Goal: Information Seeking & Learning: Check status

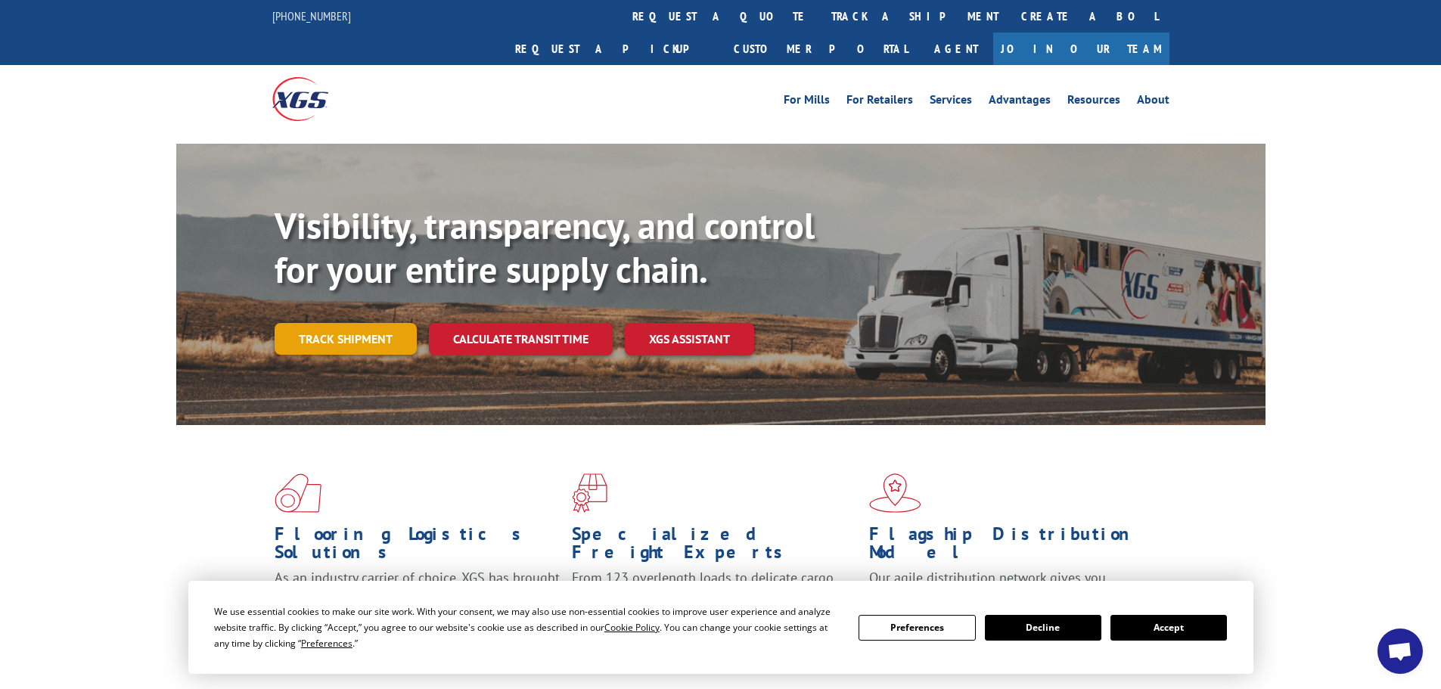
click at [330, 323] on link "Track shipment" at bounding box center [346, 339] width 142 height 32
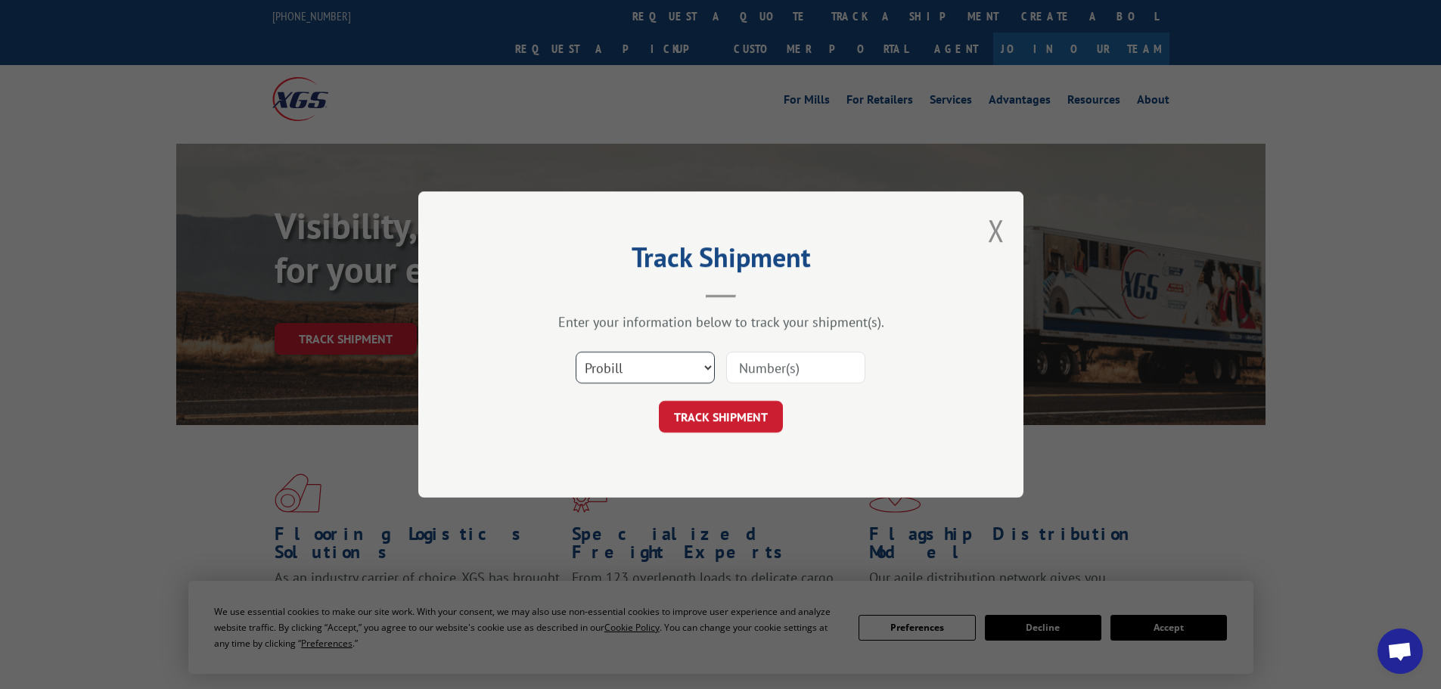
click at [605, 371] on select "Select category... Probill BOL PO" at bounding box center [645, 368] width 139 height 32
select select "bol"
click at [576, 352] on select "Select category... Probill BOL PO" at bounding box center [645, 368] width 139 height 32
click at [695, 366] on select "Select category... Probill BOL PO" at bounding box center [645, 368] width 139 height 32
click at [576, 352] on select "Select category... Probill BOL PO" at bounding box center [645, 368] width 139 height 32
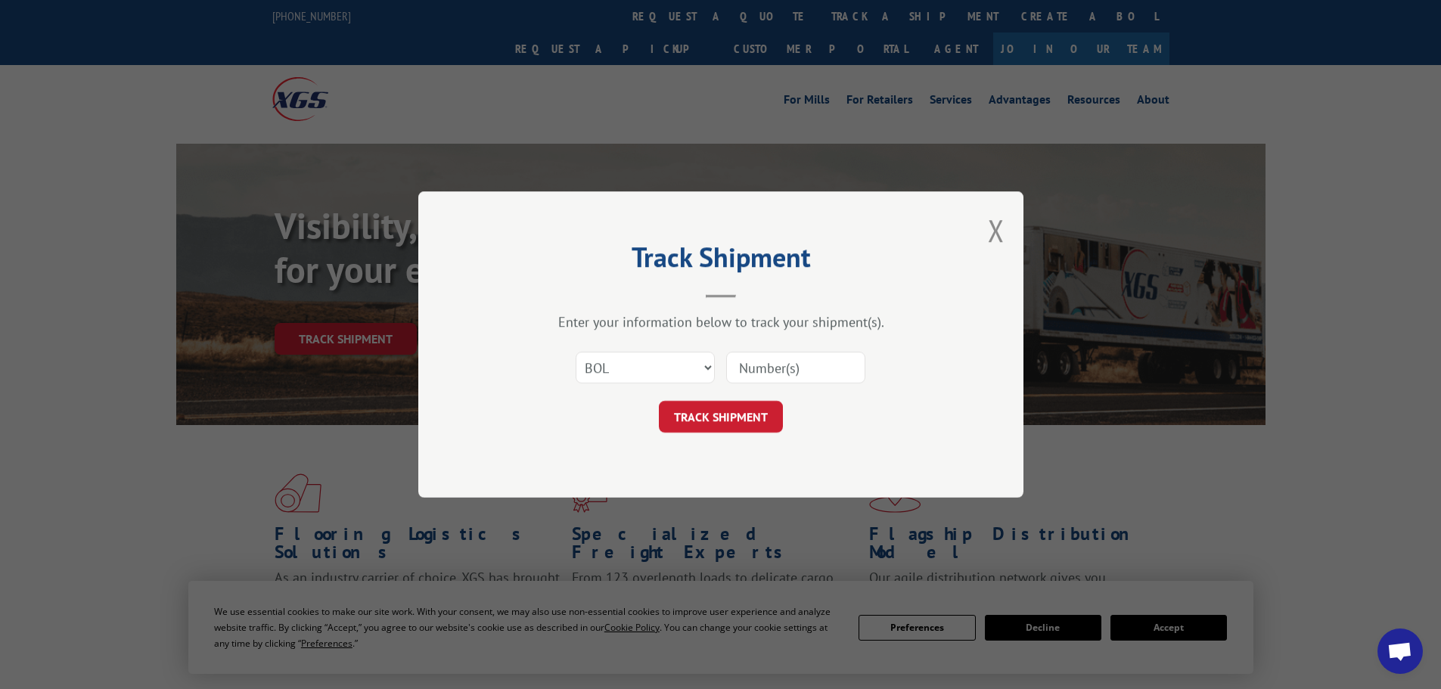
click at [777, 362] on input at bounding box center [795, 368] width 139 height 32
type input "2833966"
click at [748, 406] on button "TRACK SHIPMENT" at bounding box center [721, 417] width 124 height 32
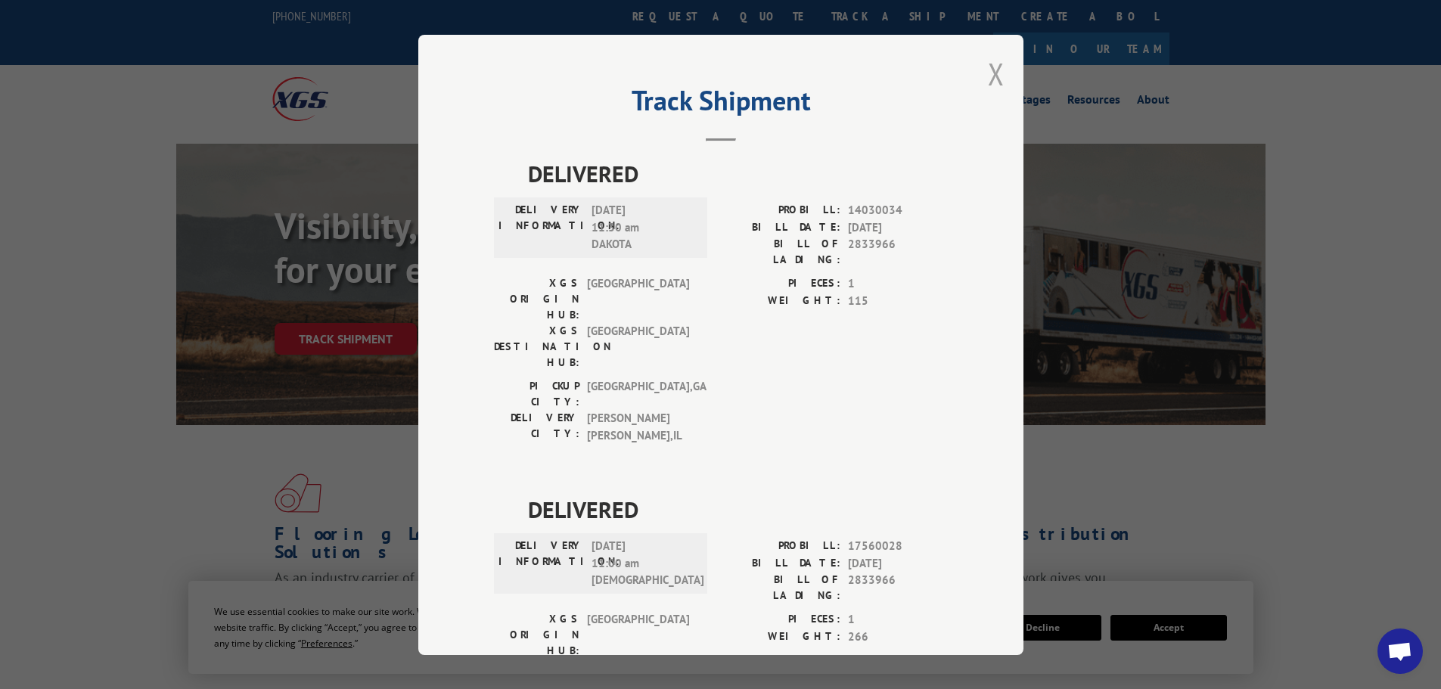
click at [988, 76] on button "Close modal" at bounding box center [996, 74] width 17 height 40
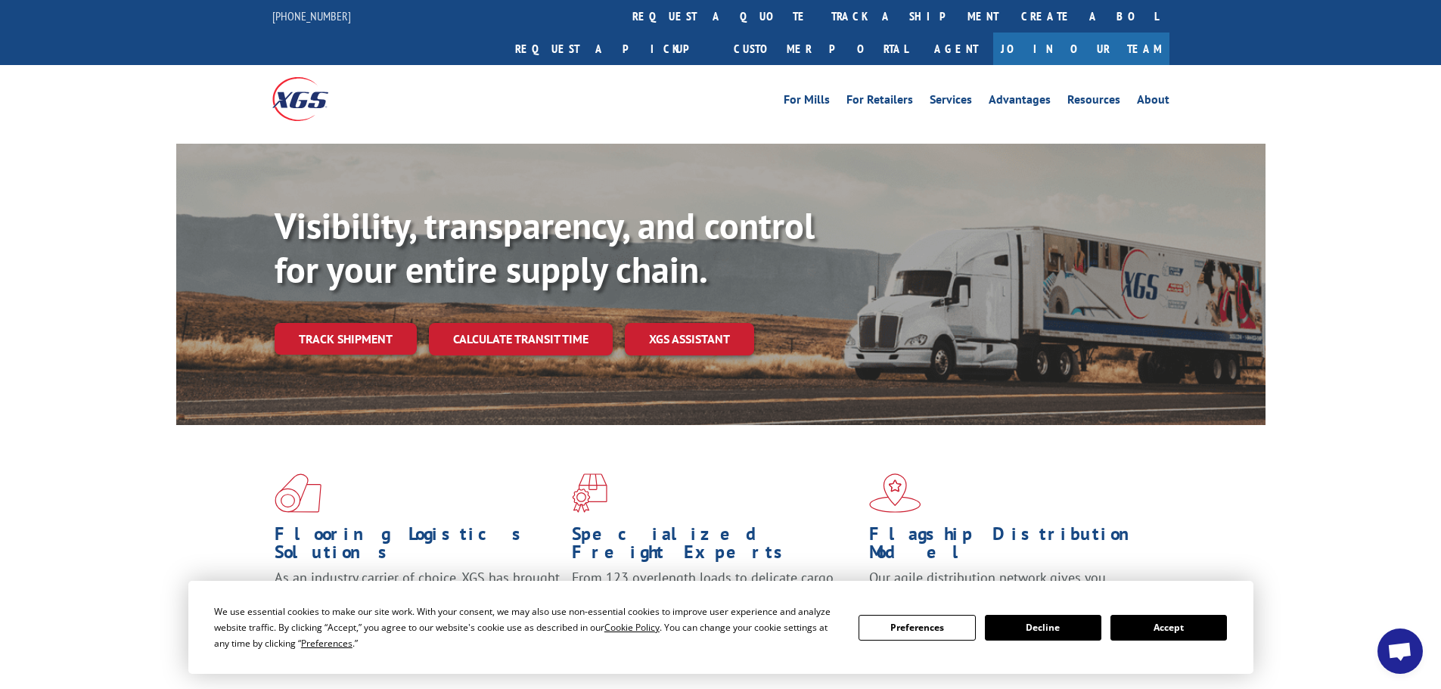
click at [1198, 633] on button "Accept" at bounding box center [1169, 628] width 117 height 26
